Goal: Find specific fact: Find specific page/section

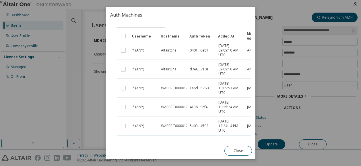
scroll to position [31, 0]
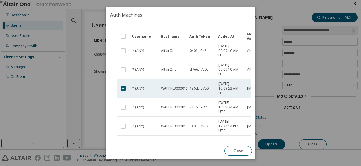
click at [172, 85] on td "WAPPRIB00001283" at bounding box center [172, 88] width 29 height 19
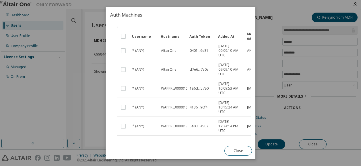
click at [172, 85] on td "WAPPRIB00001283" at bounding box center [172, 88] width 29 height 19
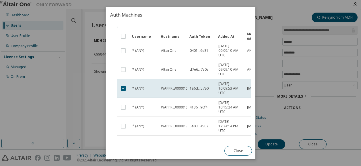
click at [172, 85] on td "WAPPRIB00001283" at bounding box center [172, 88] width 29 height 19
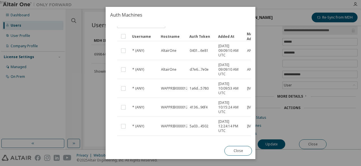
click at [172, 85] on td "WAPPRIB00001283" at bounding box center [172, 88] width 29 height 19
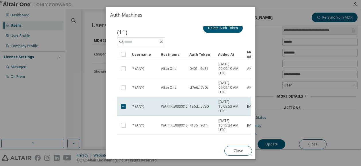
scroll to position [13, 0]
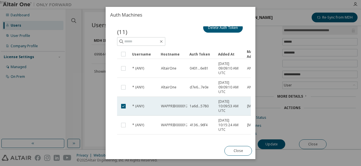
click at [147, 112] on td "* (ANY)" at bounding box center [144, 106] width 29 height 19
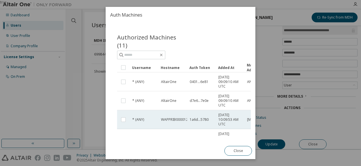
scroll to position [5, 0]
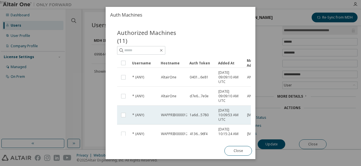
click at [169, 113] on span "WAPPRIB00001283" at bounding box center [176, 115] width 31 height 5
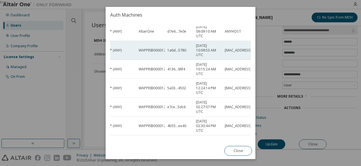
scroll to position [69, 0]
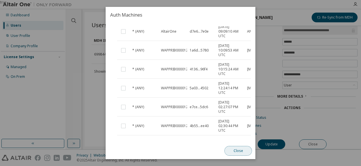
click at [234, 151] on button "Close" at bounding box center [238, 151] width 28 height 10
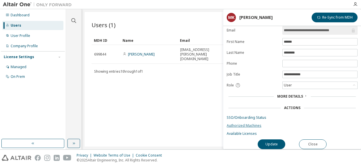
click at [242, 124] on link "Authorized Machines" at bounding box center [292, 126] width 131 height 5
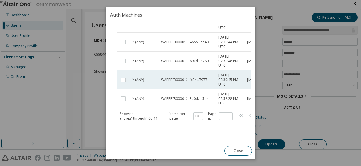
scroll to position [155, 25]
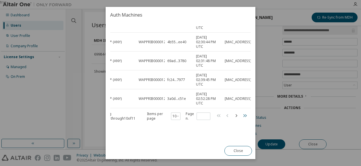
click at [242, 112] on icon "button" at bounding box center [244, 115] width 7 height 7
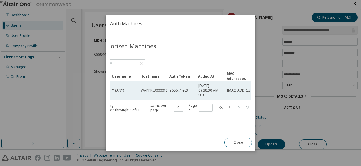
scroll to position [0, 22]
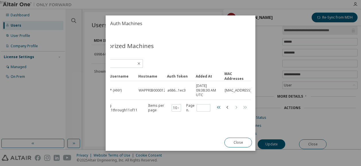
click at [218, 107] on icon "button" at bounding box center [218, 107] width 7 height 7
type input "*"
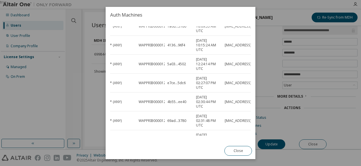
scroll to position [94, 22]
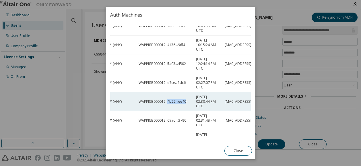
drag, startPoint x: 185, startPoint y: 100, endPoint x: 166, endPoint y: 102, distance: 19.6
click at [166, 102] on td "4b55...ee40" at bounding box center [179, 101] width 29 height 19
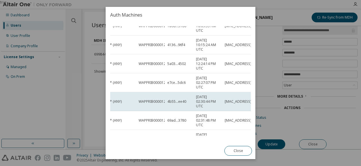
copy span "4b55...ee40"
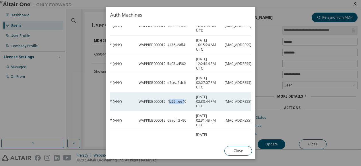
drag, startPoint x: 169, startPoint y: 102, endPoint x: 184, endPoint y: 101, distance: 14.9
click at [184, 101] on span "4b55...ee40" at bounding box center [176, 102] width 19 height 5
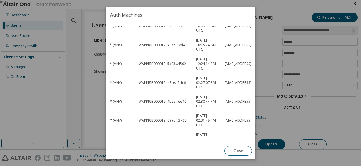
copy span "b55...ee4"
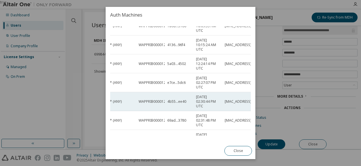
click at [187, 101] on div "4b55...ee40" at bounding box center [179, 102] width 24 height 5
drag, startPoint x: 187, startPoint y: 101, endPoint x: 166, endPoint y: 101, distance: 21.2
click at [166, 101] on td "4b55...ee40" at bounding box center [179, 101] width 29 height 19
click at [188, 101] on div "4b55...ee40" at bounding box center [179, 102] width 24 height 5
drag, startPoint x: 188, startPoint y: 101, endPoint x: 166, endPoint y: 102, distance: 21.3
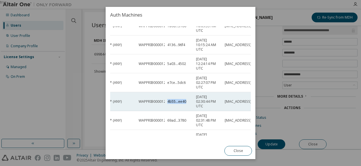
click at [166, 102] on td "4b55...ee40" at bounding box center [179, 101] width 29 height 19
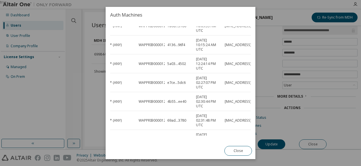
copy span "4b55...ee40"
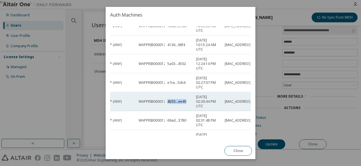
drag, startPoint x: 185, startPoint y: 101, endPoint x: 167, endPoint y: 101, distance: 18.4
click at [167, 101] on td "4b55...ee40" at bounding box center [179, 101] width 29 height 19
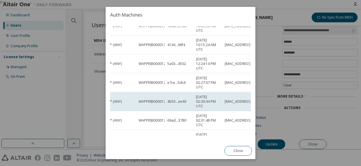
copy span "4b55...ee40"
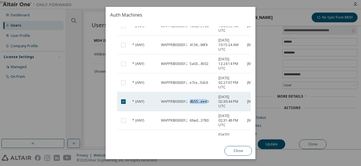
drag, startPoint x: 190, startPoint y: 101, endPoint x: 207, endPoint y: 102, distance: 16.7
click at [207, 102] on span "4b55...ee40" at bounding box center [199, 102] width 19 height 5
click at [190, 101] on span "4b55...ee40" at bounding box center [199, 102] width 19 height 5
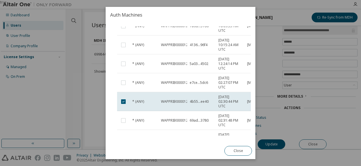
click at [190, 101] on span "4b55...ee40" at bounding box center [199, 102] width 19 height 5
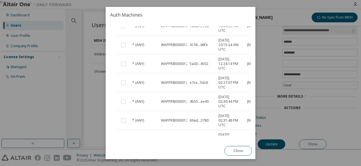
click at [190, 101] on span "4b55...ee40" at bounding box center [199, 102] width 19 height 5
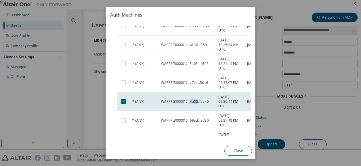
click at [190, 101] on span "4b55...ee40" at bounding box center [199, 102] width 19 height 5
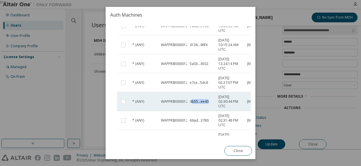
drag, startPoint x: 190, startPoint y: 101, endPoint x: 208, endPoint y: 102, distance: 17.8
click at [208, 102] on div "4b55...ee40" at bounding box center [202, 102] width 24 height 5
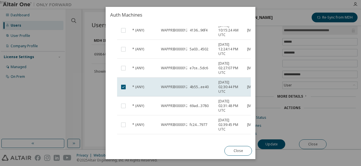
scroll to position [145, 0]
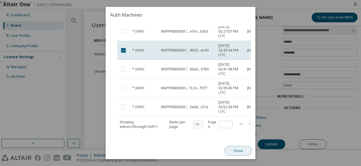
click at [237, 150] on button "Close" at bounding box center [238, 151] width 28 height 10
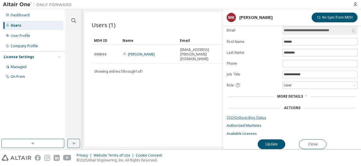
click at [236, 116] on link "SSO/Onboarding Status" at bounding box center [292, 118] width 131 height 5
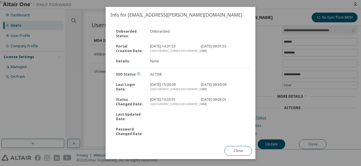
click at [236, 114] on div at bounding box center [222, 116] width 51 height 9
